Goal: Task Accomplishment & Management: Manage account settings

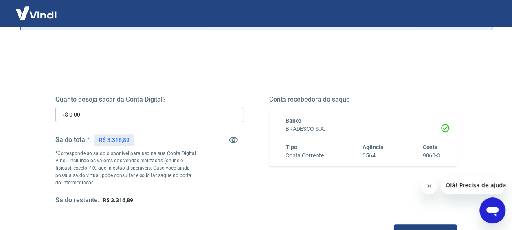
scroll to position [82, 0]
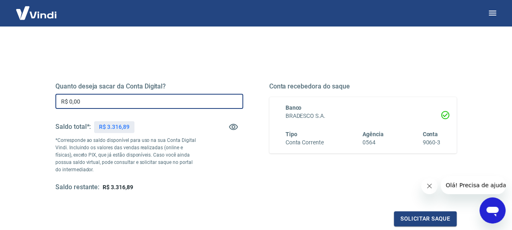
click at [89, 102] on input "R$ 0,00" at bounding box center [149, 101] width 188 height 15
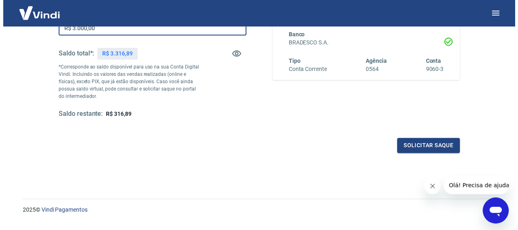
scroll to position [163, 0]
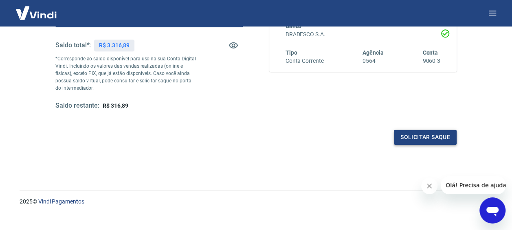
type input "R$ 3.000,00"
click at [410, 135] on button "Solicitar saque" at bounding box center [425, 137] width 63 height 15
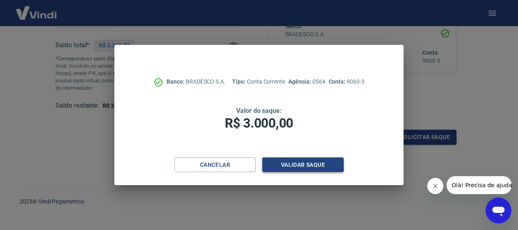
click at [311, 165] on button "Validar saque" at bounding box center [303, 164] width 82 height 15
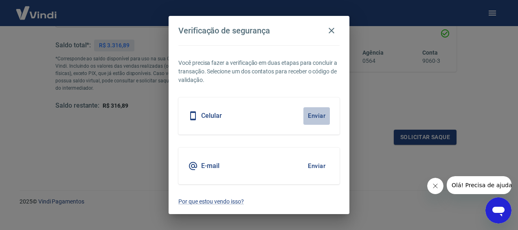
click at [317, 113] on button "Enviar" at bounding box center [317, 115] width 26 height 17
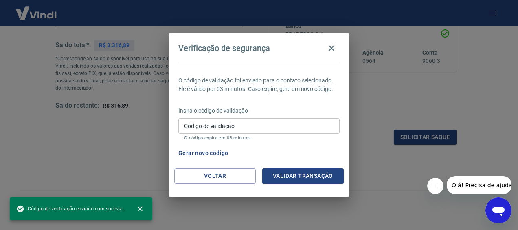
click at [219, 122] on div "Código de validação Código de validação O código expira em 03 minutos." at bounding box center [259, 129] width 161 height 22
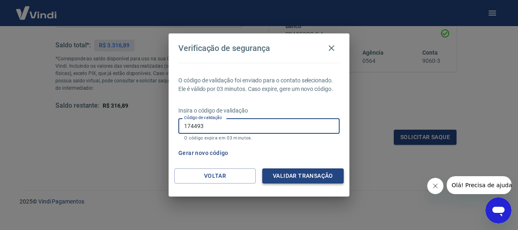
type input "174493"
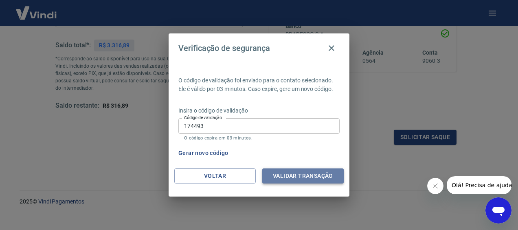
click at [298, 173] on button "Validar transação" at bounding box center [303, 175] width 82 height 15
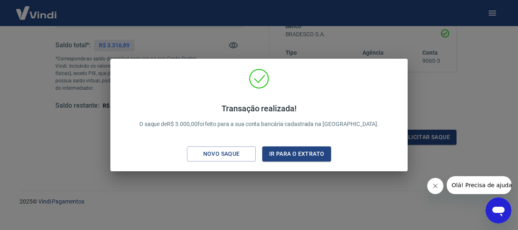
click at [296, 181] on div "Transação realizada! O saque de R$ 3.000,00 foi feito para a sua conta bancária…" at bounding box center [259, 115] width 518 height 230
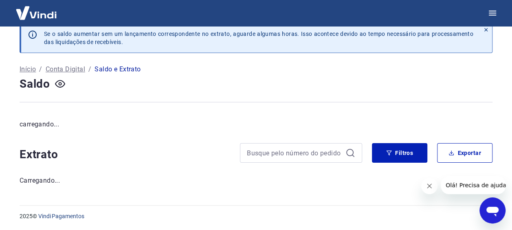
scroll to position [46, 0]
